Goal: Task Accomplishment & Management: Use online tool/utility

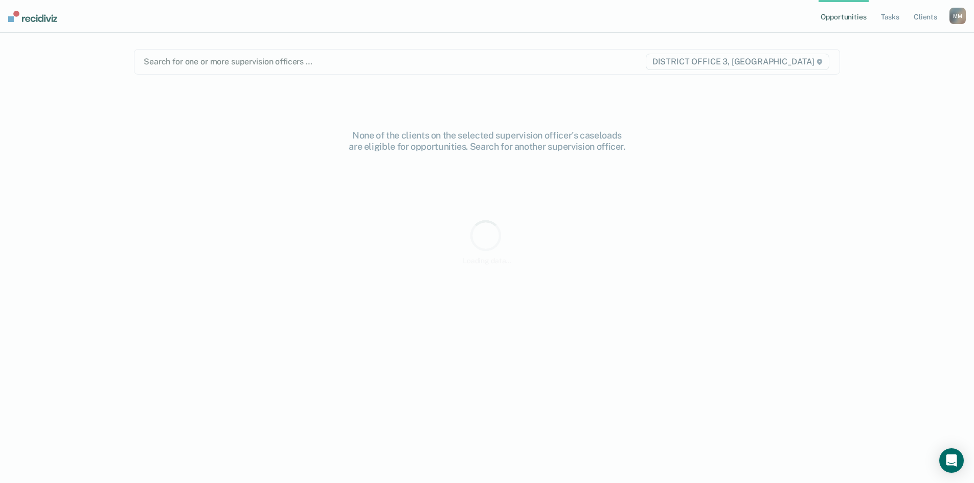
drag, startPoint x: 846, startPoint y: 261, endPoint x: 843, endPoint y: 89, distance: 171.8
click at [843, 89] on main "Search for one or more supervision officers … DISTRICT OFFICE 3, [PERSON_NAME] …" at bounding box center [487, 246] width 731 height 426
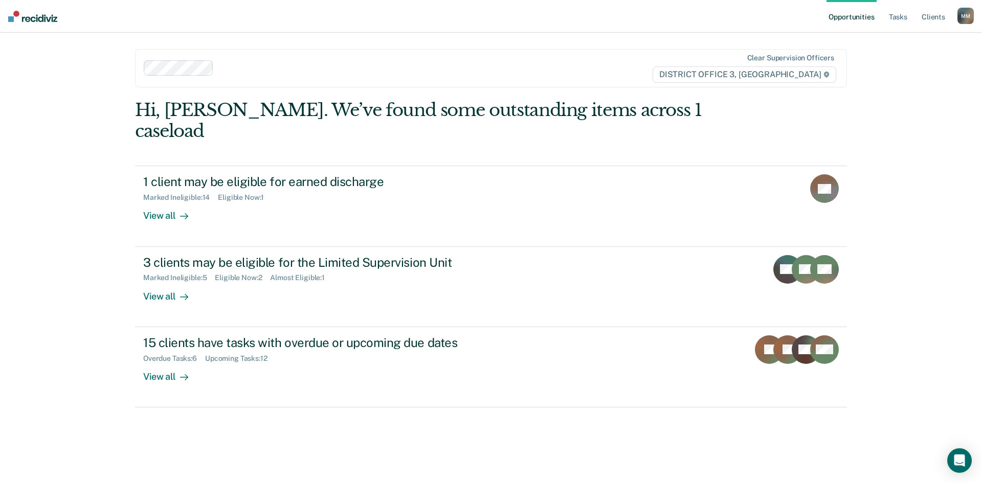
click at [934, 234] on div "Opportunities Tasks Client s [PERSON_NAME] Profile How it works Log Out Clear s…" at bounding box center [491, 241] width 982 height 483
click at [882, 16] on ul "Opportunities Tasks Client s" at bounding box center [891, 16] width 131 height 33
click at [897, 24] on link "Tasks" at bounding box center [898, 16] width 22 height 33
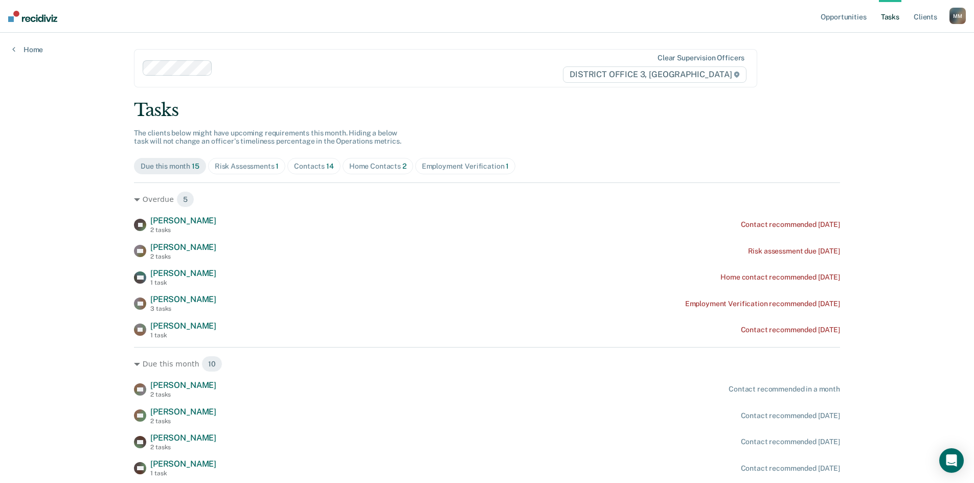
click at [259, 169] on div "Risk Assessments 1" at bounding box center [247, 166] width 64 height 9
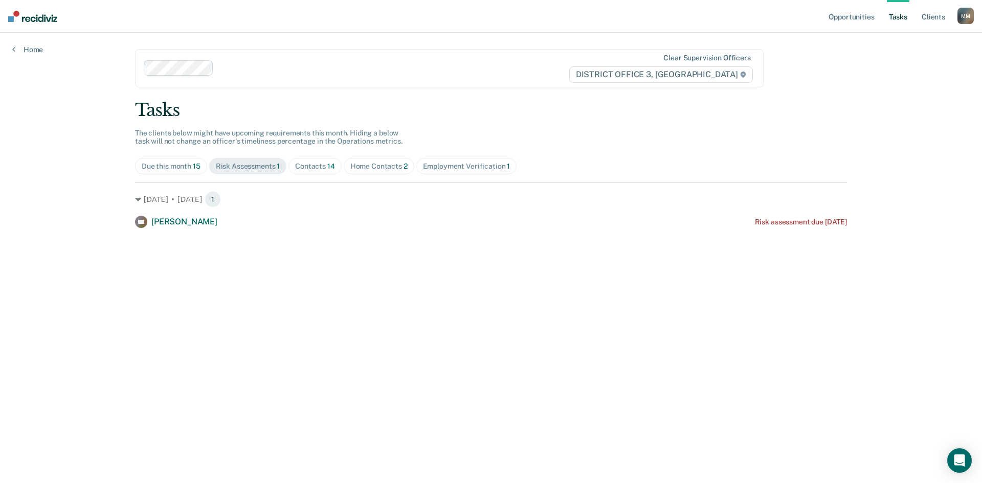
click at [301, 174] on span "Contacts 14" at bounding box center [314, 166] width 53 height 16
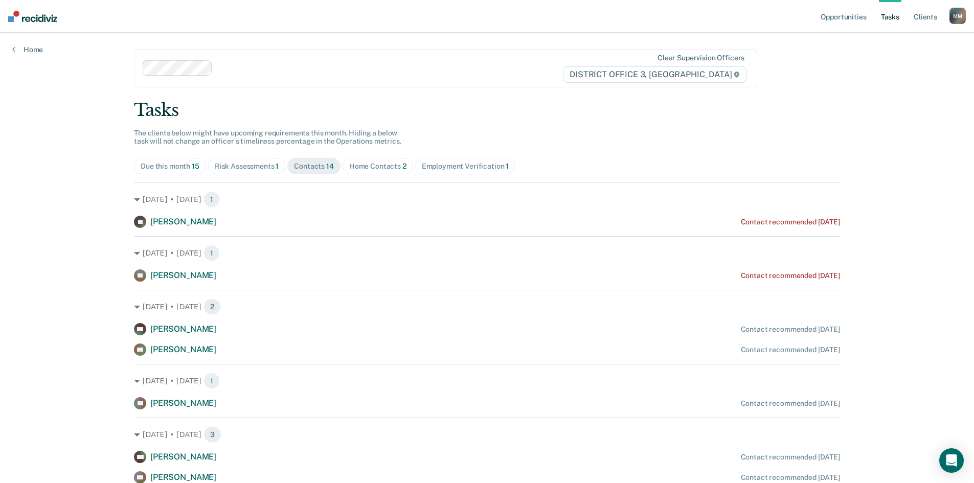
click at [381, 170] on div "Home Contacts 2" at bounding box center [377, 166] width 57 height 9
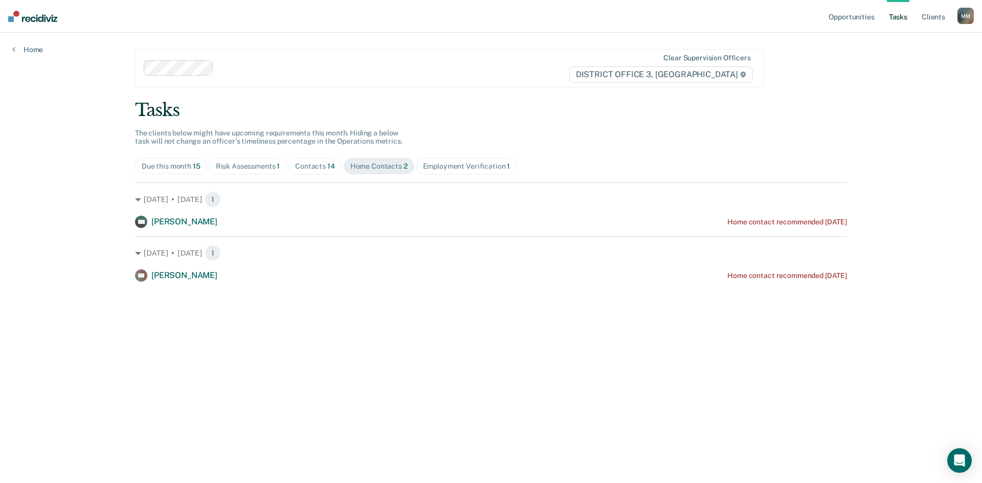
click at [487, 167] on div "Employment Verification 1" at bounding box center [466, 166] width 87 height 9
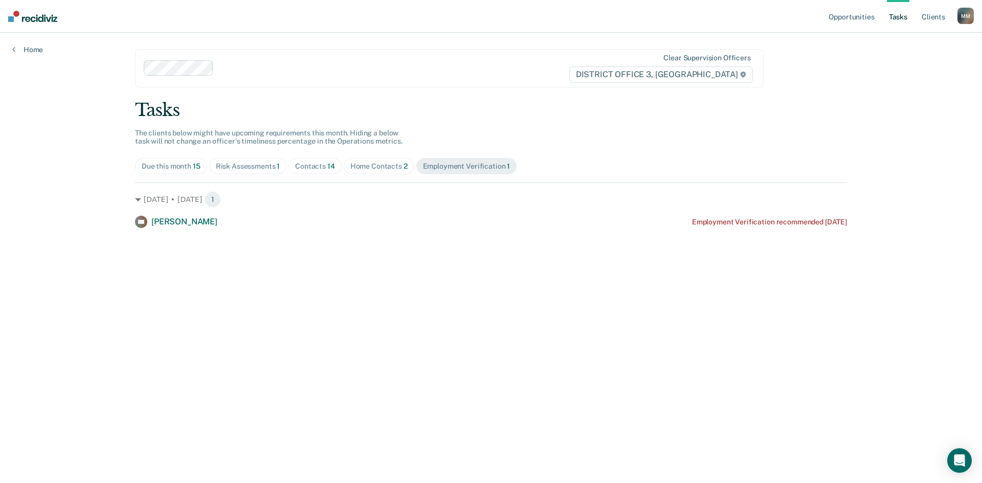
click at [385, 164] on div "Home Contacts 2" at bounding box center [378, 166] width 57 height 9
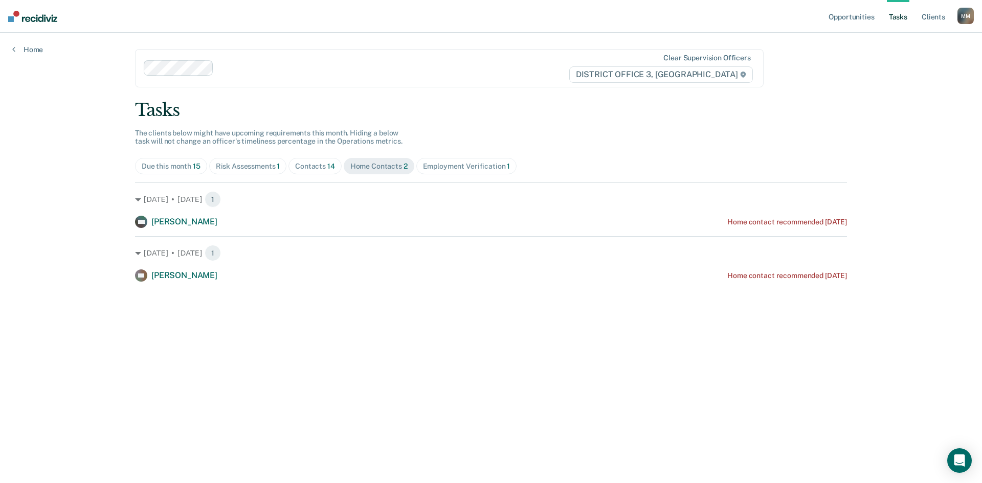
click at [321, 170] on div "Contacts 14" at bounding box center [315, 166] width 40 height 9
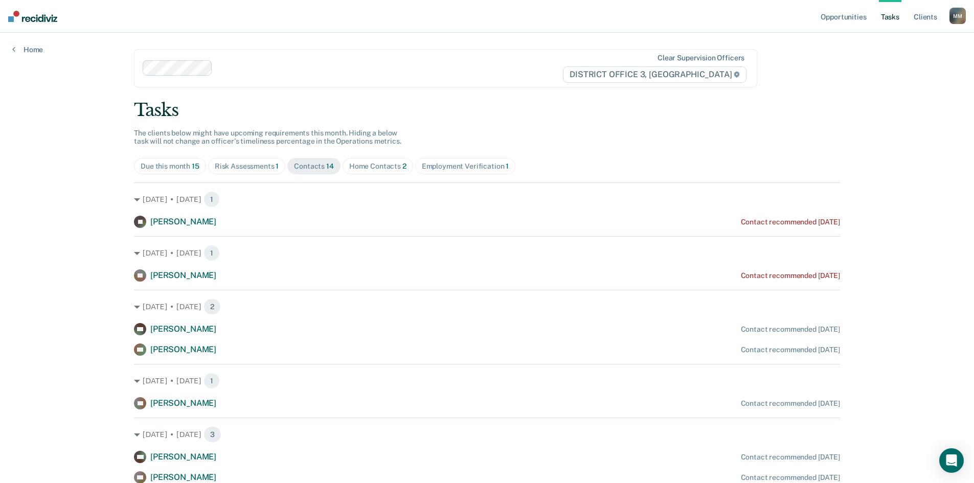
click at [252, 163] on div "Risk Assessments 1" at bounding box center [247, 166] width 64 height 9
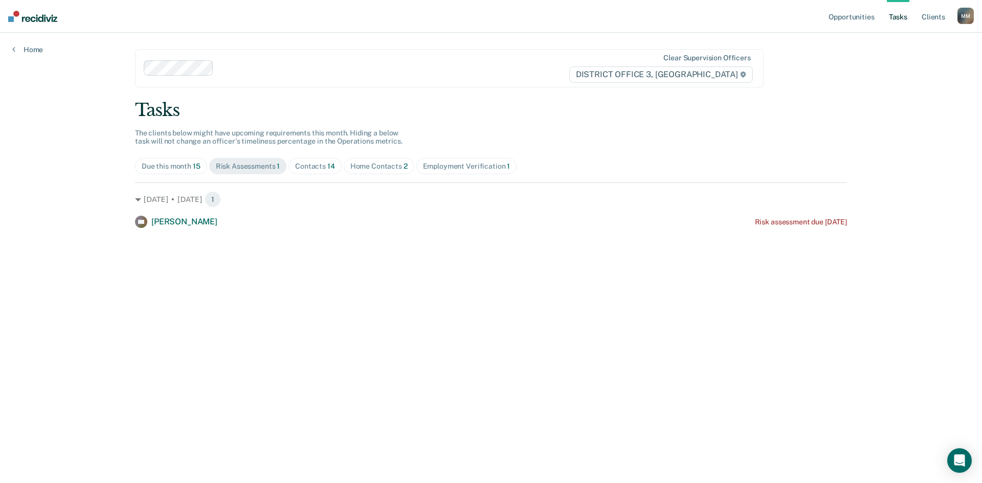
click at [131, 163] on main "Clear supervision officers DISTRICT OFFICE 3, [PERSON_NAME] Tasks The clients b…" at bounding box center [491, 246] width 736 height 426
click at [157, 164] on div "Due this month 15" at bounding box center [171, 166] width 59 height 9
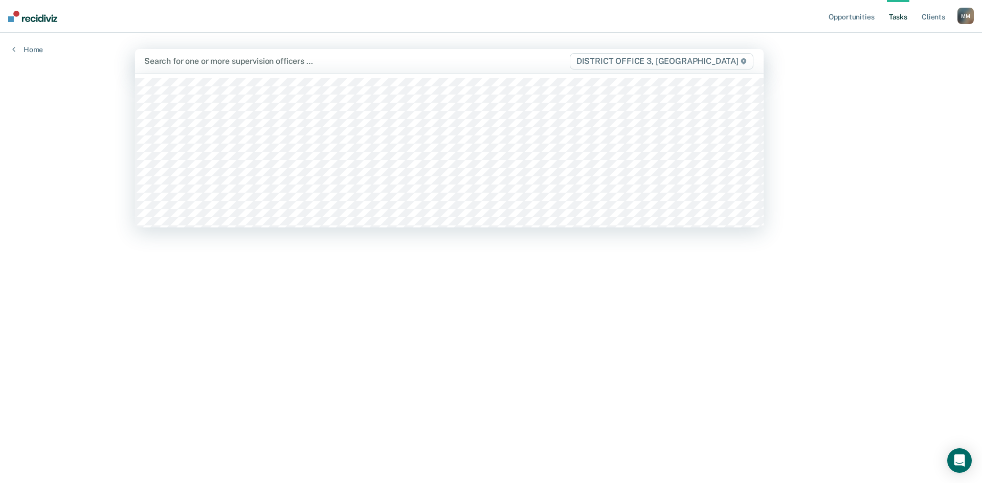
click at [272, 63] on div at bounding box center [356, 61] width 424 height 12
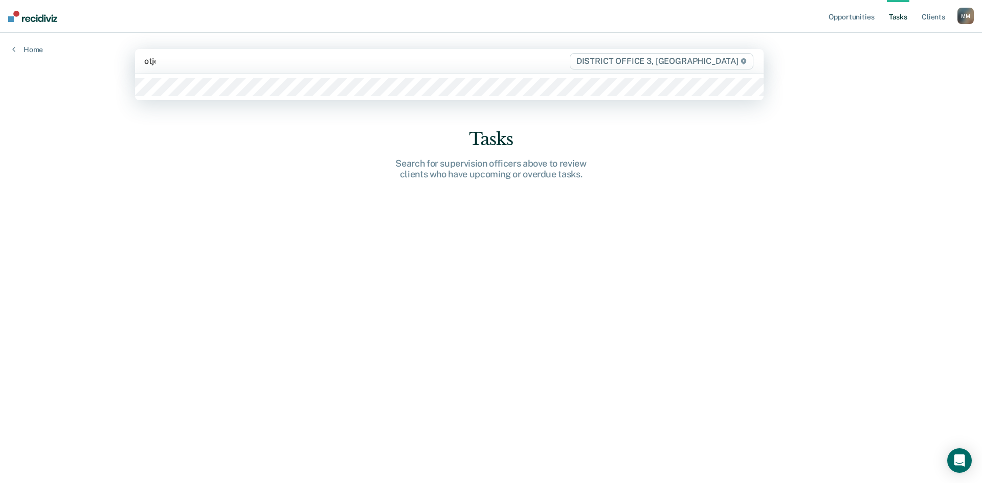
type input "[PERSON_NAME]"
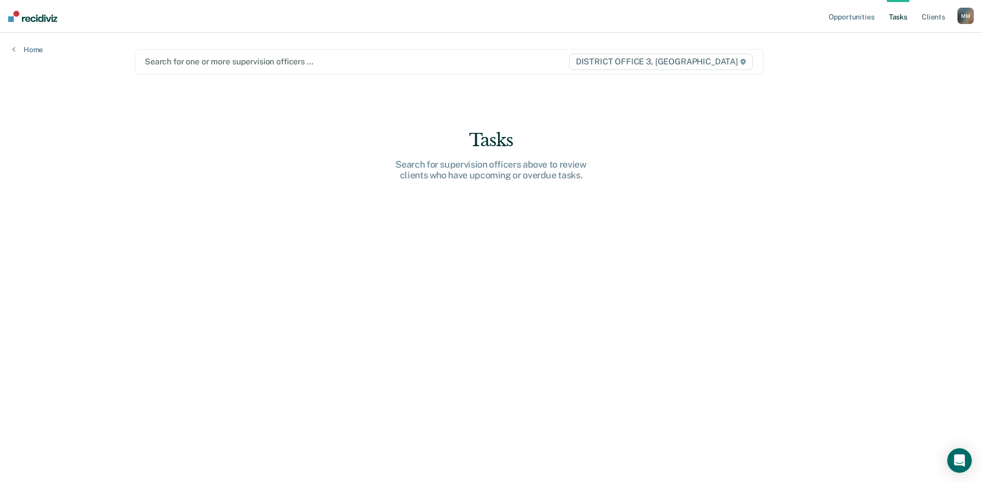
click at [221, 57] on div at bounding box center [356, 62] width 423 height 12
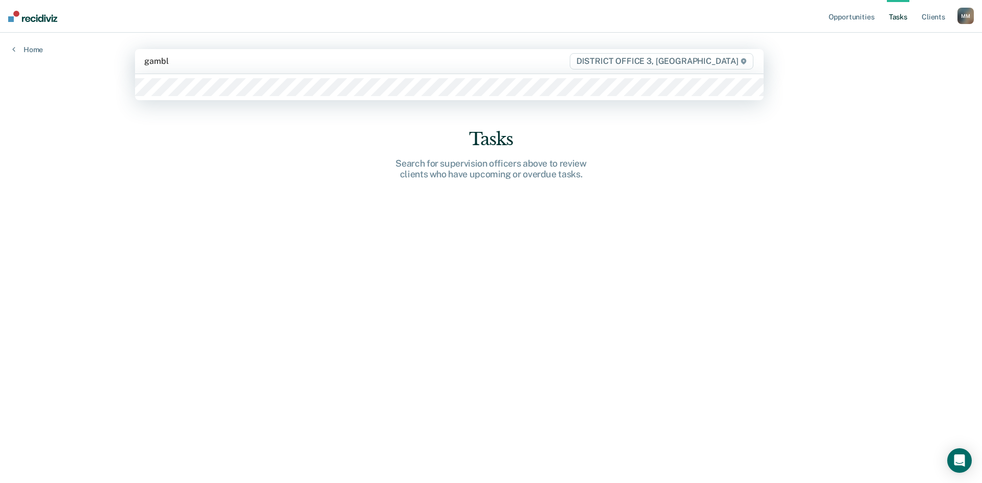
type input "[PERSON_NAME]"
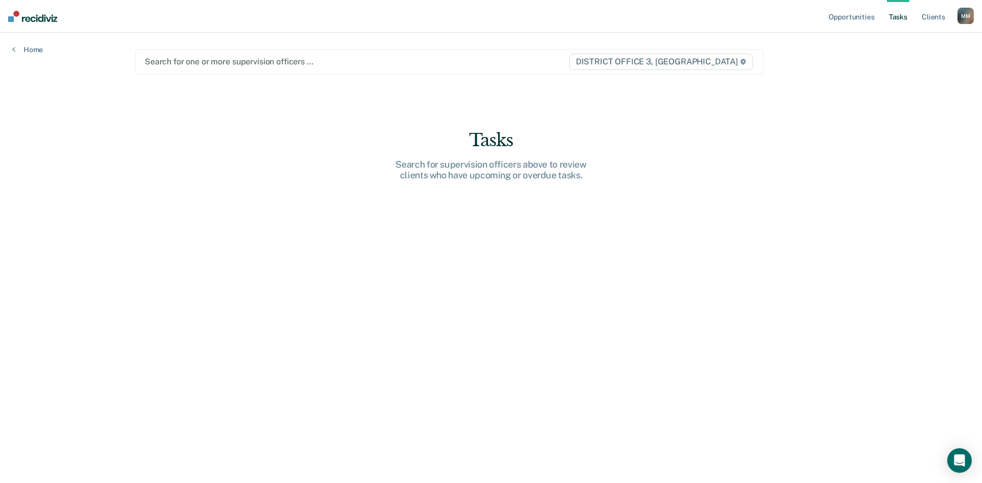
click at [199, 61] on div at bounding box center [356, 62] width 423 height 12
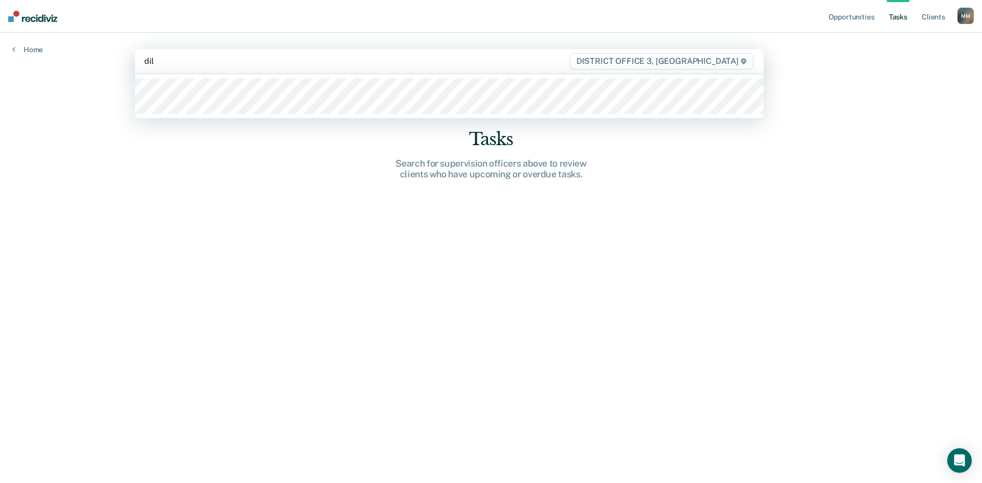
type input "[PERSON_NAME]"
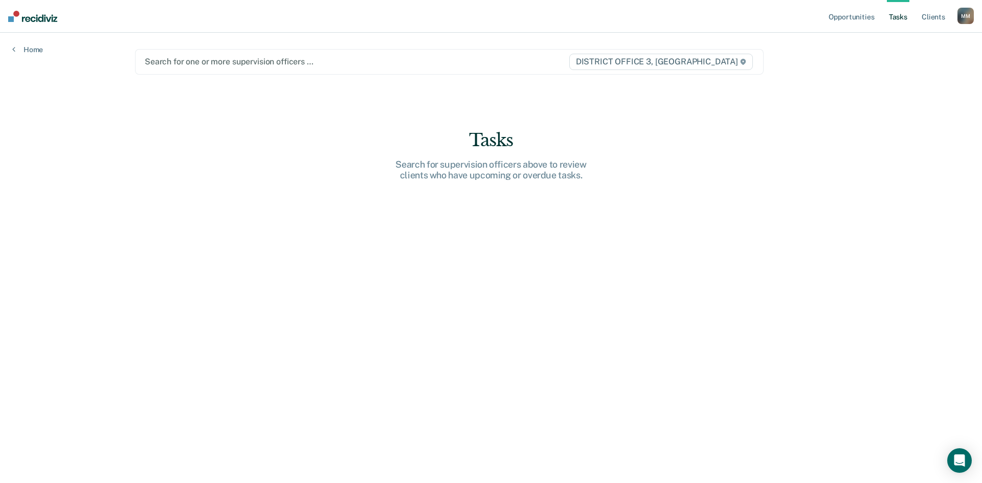
click at [880, 17] on ul "Opportunities Tasks Client s" at bounding box center [891, 16] width 131 height 33
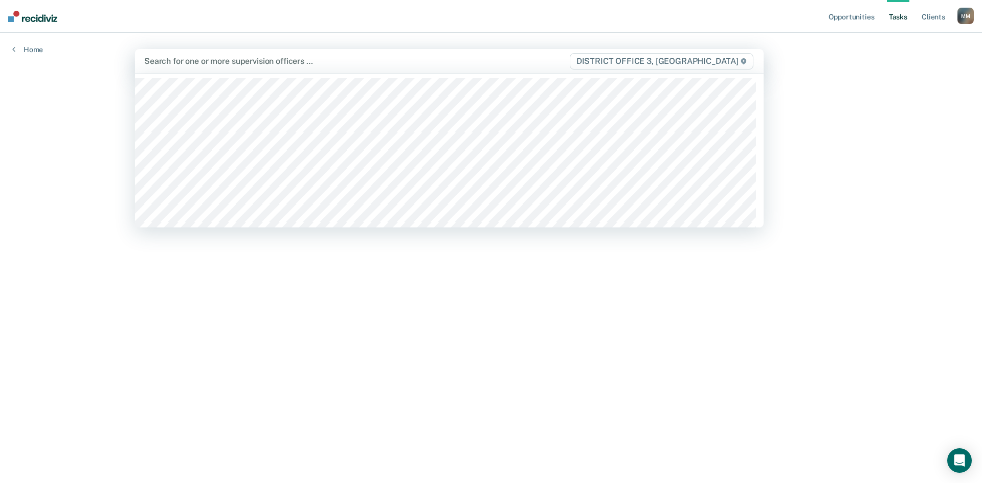
click at [299, 61] on div at bounding box center [356, 61] width 424 height 12
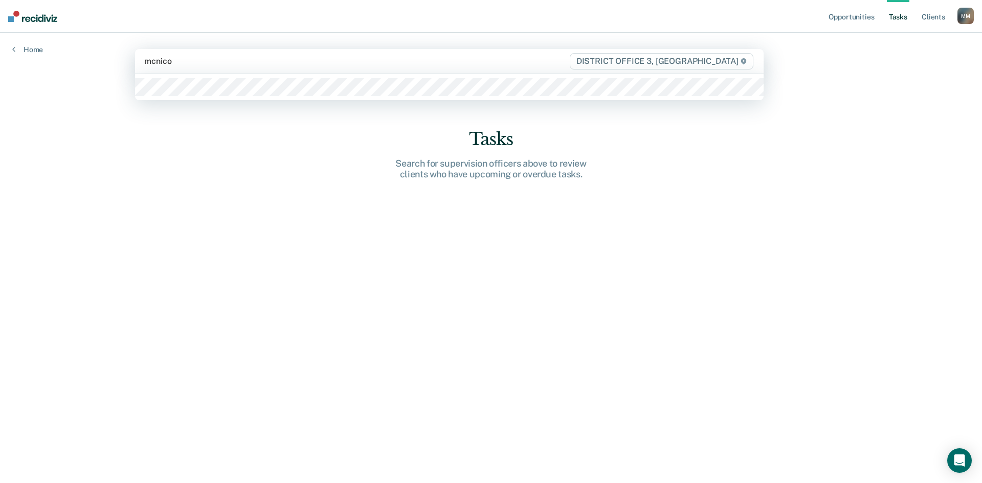
type input "[PERSON_NAME]"
